Goal: Transaction & Acquisition: Purchase product/service

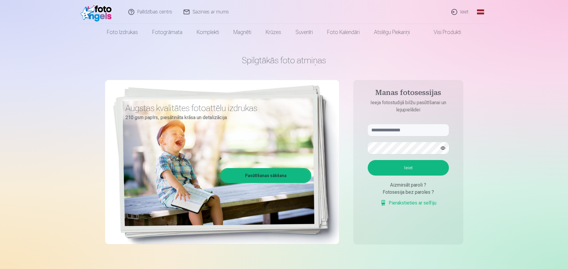
click at [460, 12] on link "Ieiet" at bounding box center [460, 12] width 29 height 24
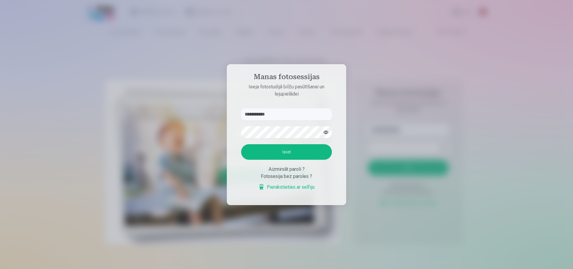
type input "**********"
click at [241, 144] on button "Ieiet" at bounding box center [286, 152] width 91 height 16
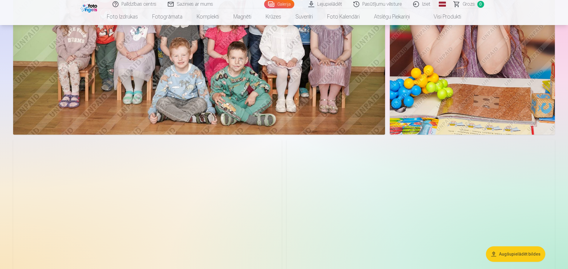
scroll to position [5176, 0]
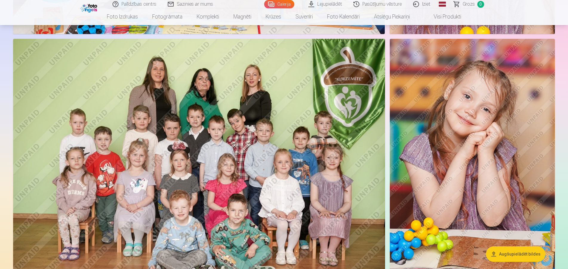
click at [219, 134] on img at bounding box center [199, 163] width 372 height 248
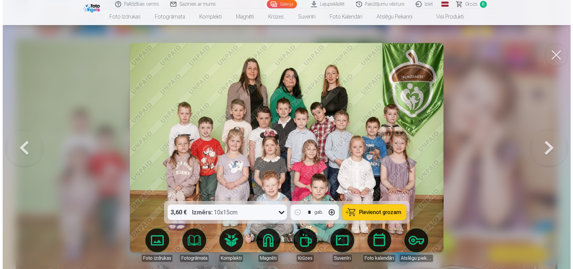
scroll to position [5191, 0]
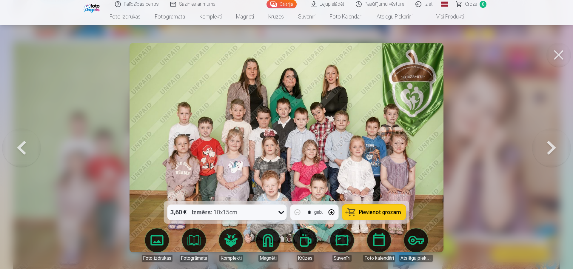
click at [366, 211] on span "Pievienot grozam" at bounding box center [380, 212] width 42 height 5
click at [472, 4] on span "Grozs" at bounding box center [471, 4] width 12 height 7
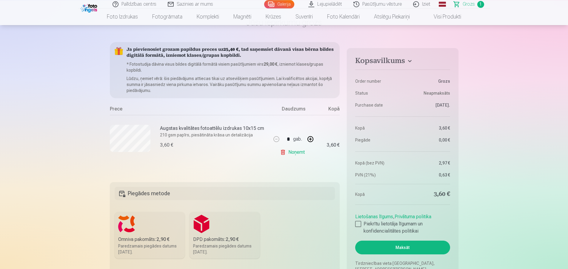
scroll to position [61, 0]
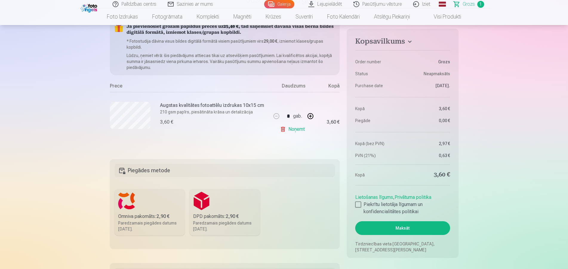
click at [167, 219] on b "2,90 €" at bounding box center [162, 216] width 13 height 6
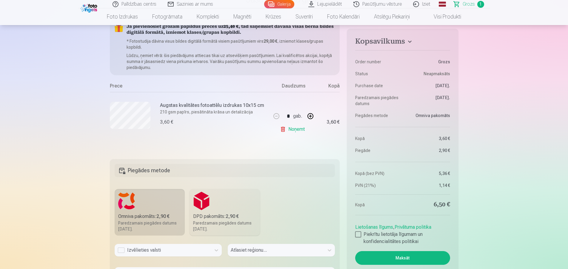
scroll to position [152, 0]
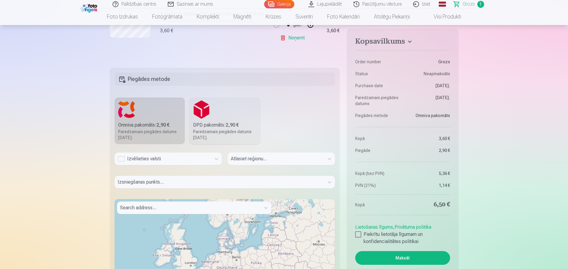
click at [143, 162] on div "Izvēlieties valsti" at bounding box center [163, 158] width 90 height 7
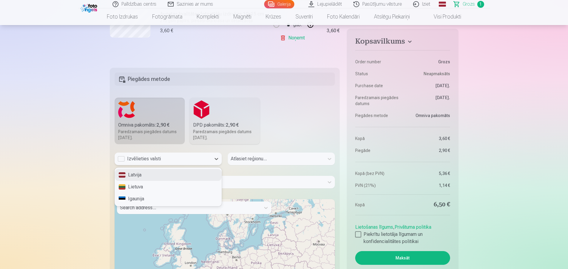
click at [144, 178] on div "Latvija" at bounding box center [168, 175] width 107 height 12
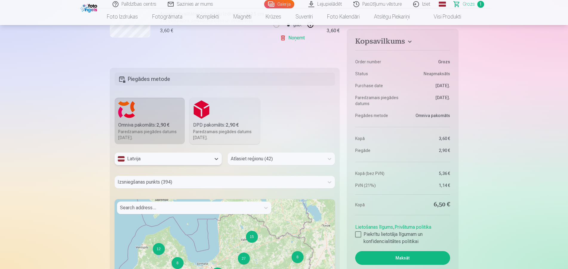
click at [254, 157] on div at bounding box center [276, 159] width 90 height 8
type input "*****"
click at [265, 175] on div "Talsu novads" at bounding box center [281, 175] width 107 height 12
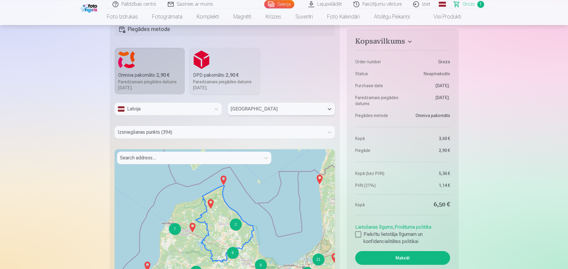
scroll to position [213, 0]
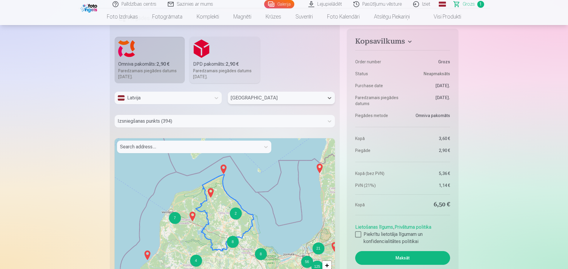
click at [191, 119] on div at bounding box center [220, 121] width 204 height 8
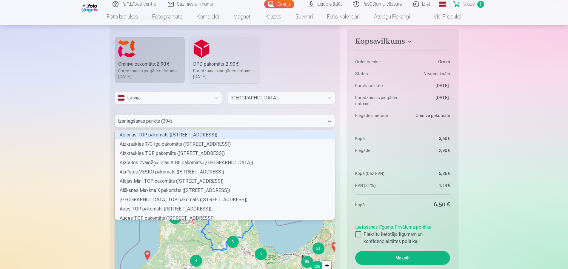
scroll to position [84, 215]
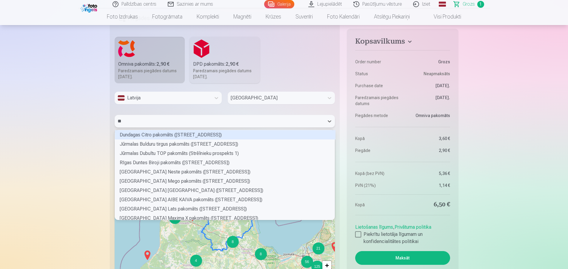
type input "***"
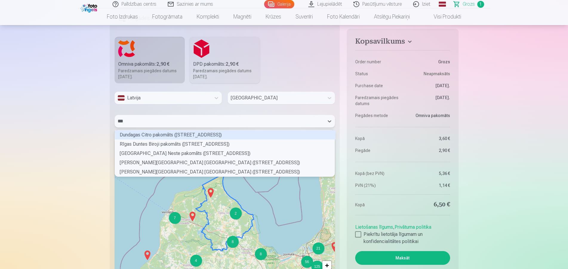
click at [161, 134] on div "Dundagas Citro pakomāts (Talsu iela 1)" at bounding box center [225, 134] width 221 height 9
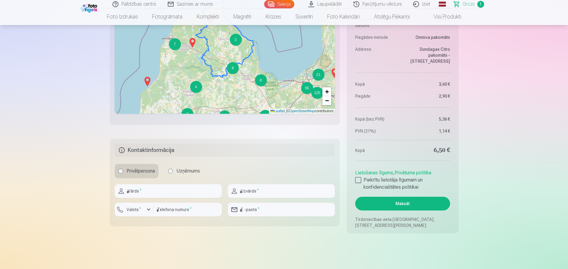
scroll to position [396, 0]
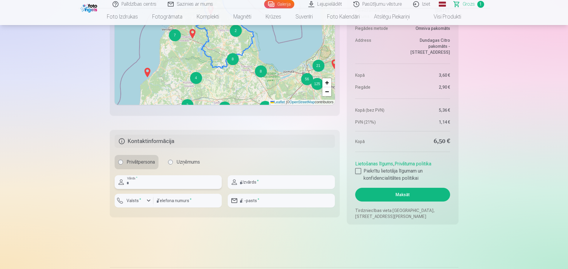
click at [144, 185] on input "text" at bounding box center [168, 182] width 107 height 14
type input "*******"
click at [282, 179] on input "text" at bounding box center [281, 182] width 107 height 14
type input "******"
click at [187, 205] on input "number" at bounding box center [187, 201] width 68 height 14
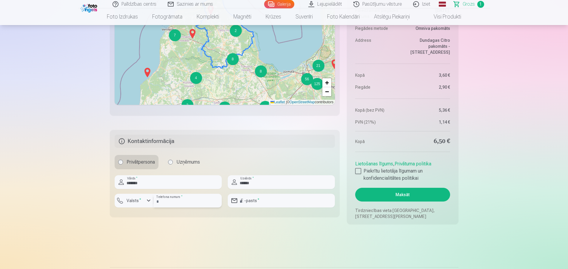
type input "********"
click at [264, 198] on input "email" at bounding box center [281, 201] width 107 height 14
type input "**********"
click at [359, 170] on div at bounding box center [358, 171] width 6 height 6
click at [376, 196] on button "Maksāt" at bounding box center [402, 195] width 95 height 14
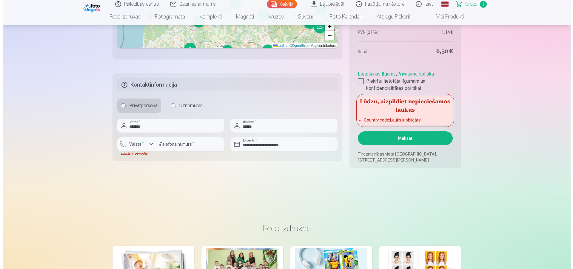
scroll to position [457, 0]
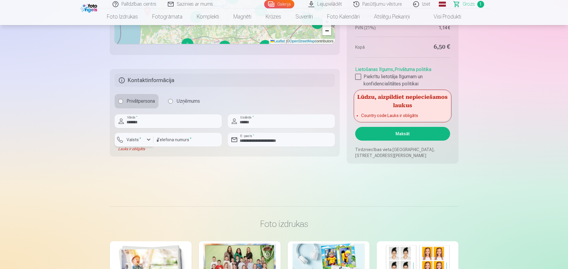
click at [144, 143] on button "Valsts *" at bounding box center [134, 140] width 39 height 14
click at [146, 154] on li "+371 Latvija" at bounding box center [140, 154] width 42 height 12
click at [418, 131] on button "Maksāt" at bounding box center [402, 134] width 95 height 14
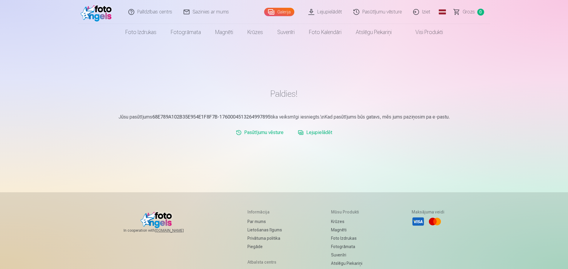
click at [424, 13] on link "Iziet" at bounding box center [422, 12] width 29 height 24
